Goal: Transaction & Acquisition: Download file/media

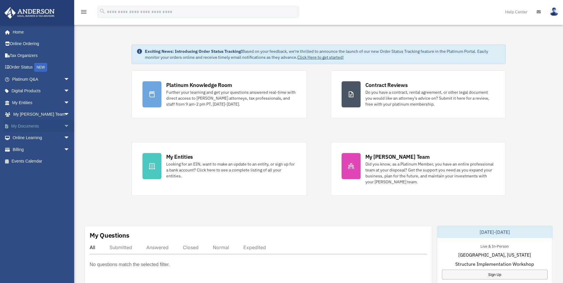
click at [64, 128] on span "arrow_drop_down" at bounding box center [70, 126] width 12 height 12
click at [44, 136] on link "Box" at bounding box center [43, 138] width 70 height 12
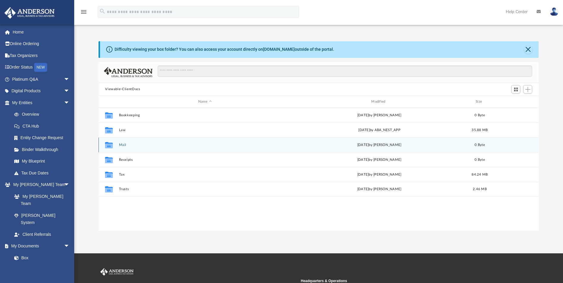
scroll to position [131, 435]
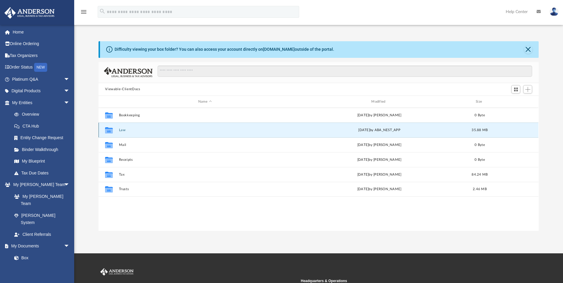
click at [122, 130] on button "Law" at bounding box center [205, 130] width 172 height 4
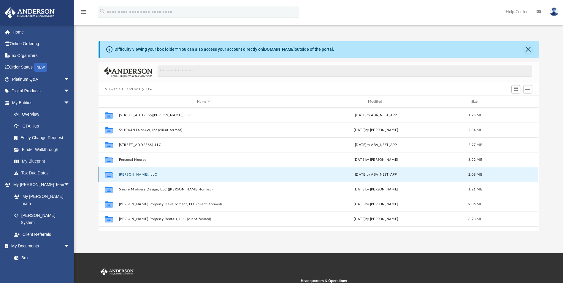
click at [135, 174] on button "[PERSON_NAME], LLC" at bounding box center [204, 175] width 170 height 4
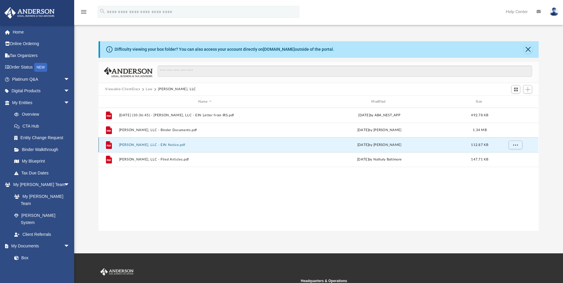
click at [159, 144] on button "[PERSON_NAME], LLC - EIN Notice.pdf" at bounding box center [205, 145] width 172 height 4
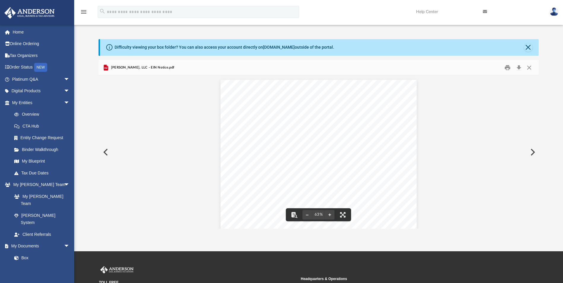
scroll to position [0, 0]
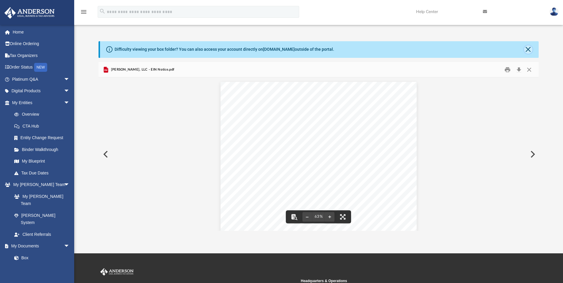
click at [529, 50] on button "Close" at bounding box center [528, 49] width 8 height 8
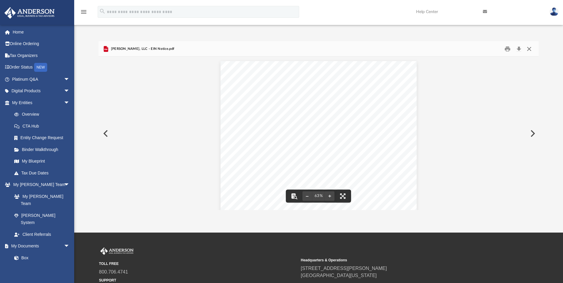
click at [528, 49] on button "Close" at bounding box center [529, 48] width 11 height 9
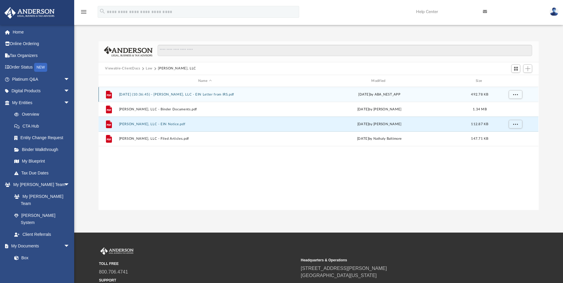
click at [203, 96] on button "[DATE] (10:36:45) - [PERSON_NAME], LLC - EIN Letter from IRS.pdf" at bounding box center [205, 95] width 172 height 4
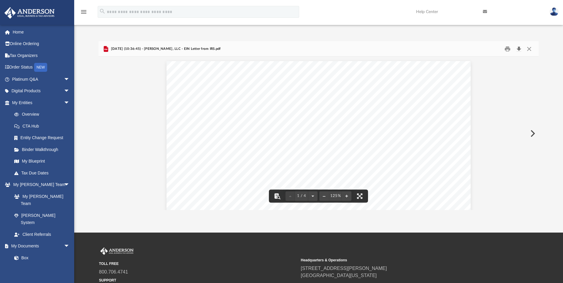
click at [518, 48] on button "Download" at bounding box center [518, 48] width 11 height 9
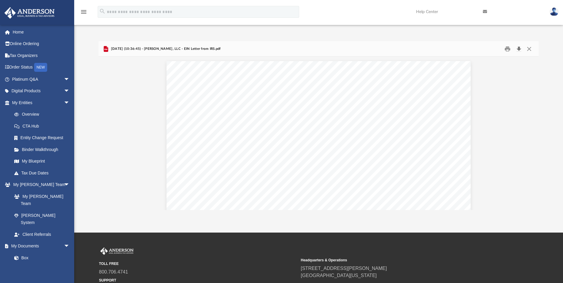
scroll to position [131, 435]
